Goal: Transaction & Acquisition: Purchase product/service

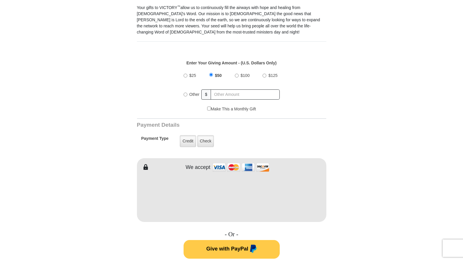
scroll to position [224, 0]
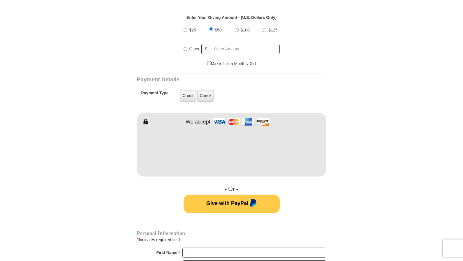
click at [185, 49] on input "Other" at bounding box center [186, 49] width 4 height 4
radio input "true"
type input "30.00"
click at [143, 52] on div "$25 $50 $100 $125 Other $ 30.00" at bounding box center [231, 42] width 183 height 38
click at [189, 94] on label "Credit" at bounding box center [188, 96] width 16 height 12
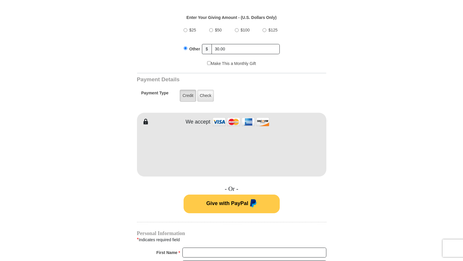
click at [0, 0] on input "Credit" at bounding box center [0, 0] width 0 height 0
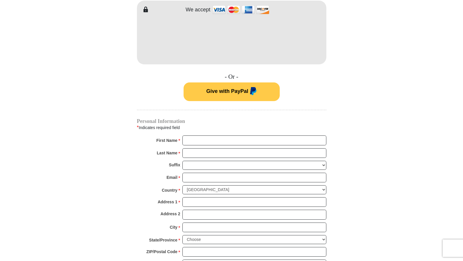
scroll to position [327, 0]
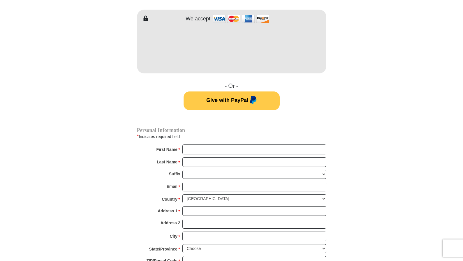
click at [136, 96] on form "VICTORY Channel Online Giving VICTORY Channel is a worldwide, on-air television…" at bounding box center [232, 41] width 332 height 697
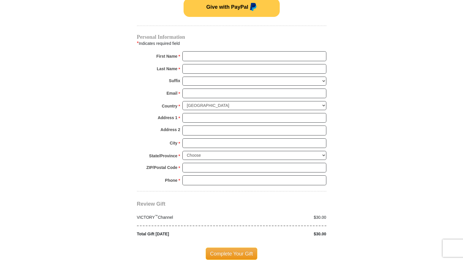
scroll to position [423, 0]
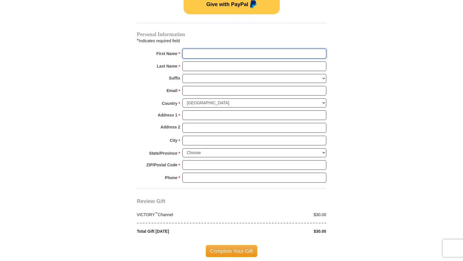
type input "D"
type input "David"
type input "Zamora"
type input "8642 Noreen Falls Drive"
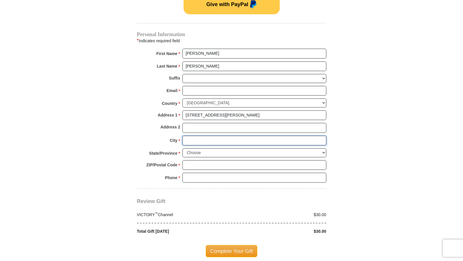
type input "Colorado Springs"
select select "CO"
type input "80924-5249"
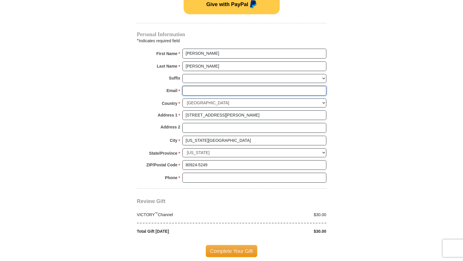
type input "laman12@hotmail.com"
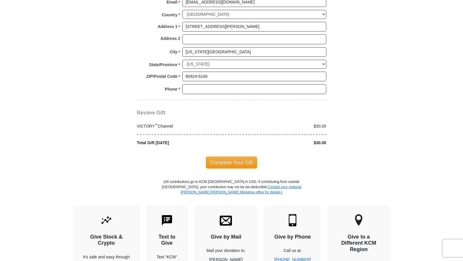
scroll to position [515, 0]
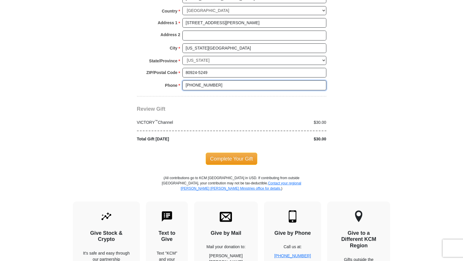
type input "(818) 437-4894"
click at [147, 80] on div "Phone * * (818) 437-4894 Please enter Phone Number Please enter Phone" at bounding box center [231, 86] width 189 height 13
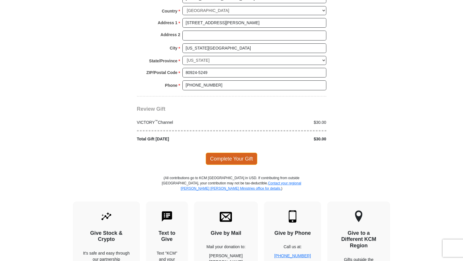
click at [238, 153] on span "Complete Your Gift" at bounding box center [232, 159] width 52 height 12
